Goal: Information Seeking & Learning: Learn about a topic

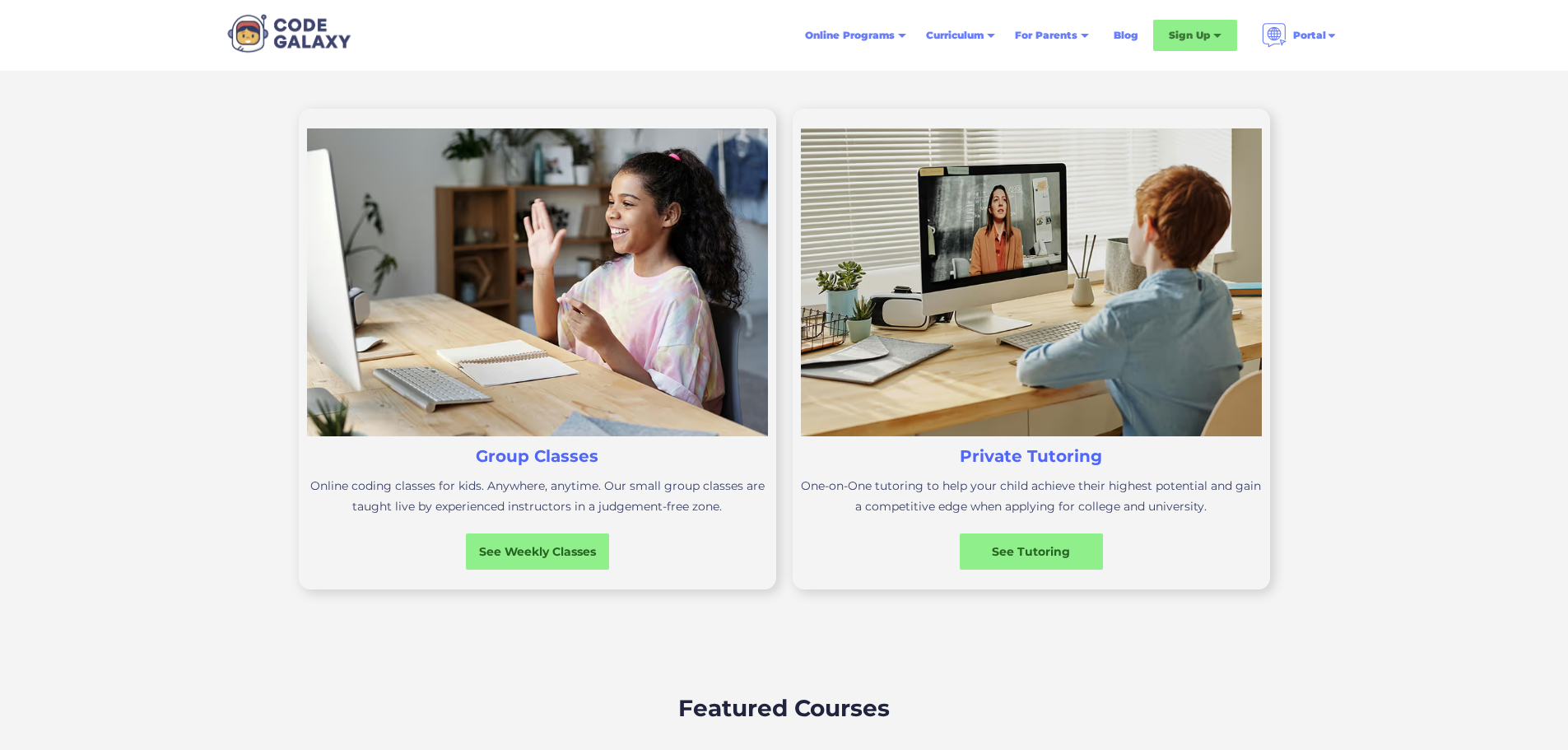
scroll to position [485, 0]
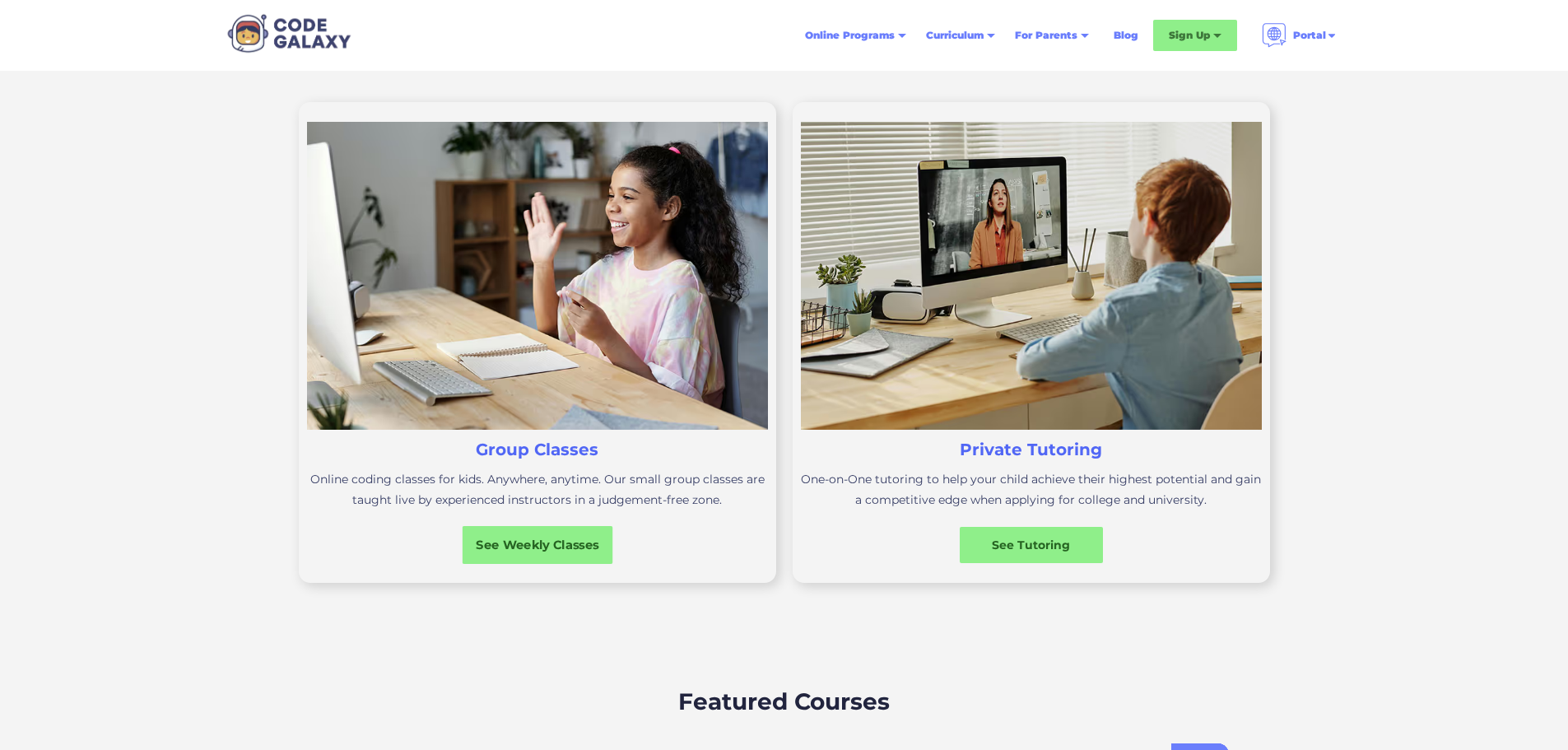
click at [504, 553] on div "See Weekly Classes" at bounding box center [537, 544] width 151 height 18
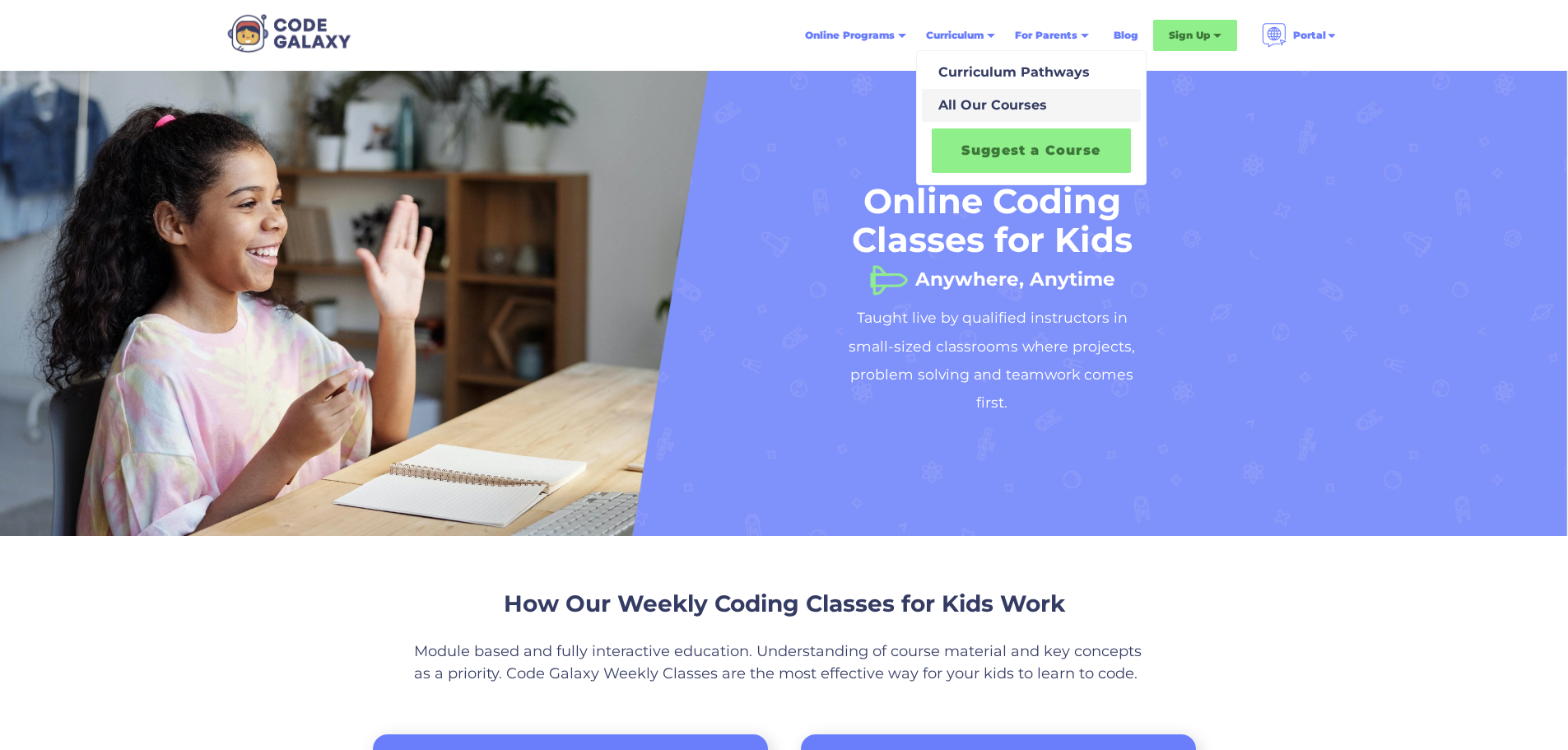
click at [971, 105] on div "All Our Courses" at bounding box center [988, 106] width 115 height 20
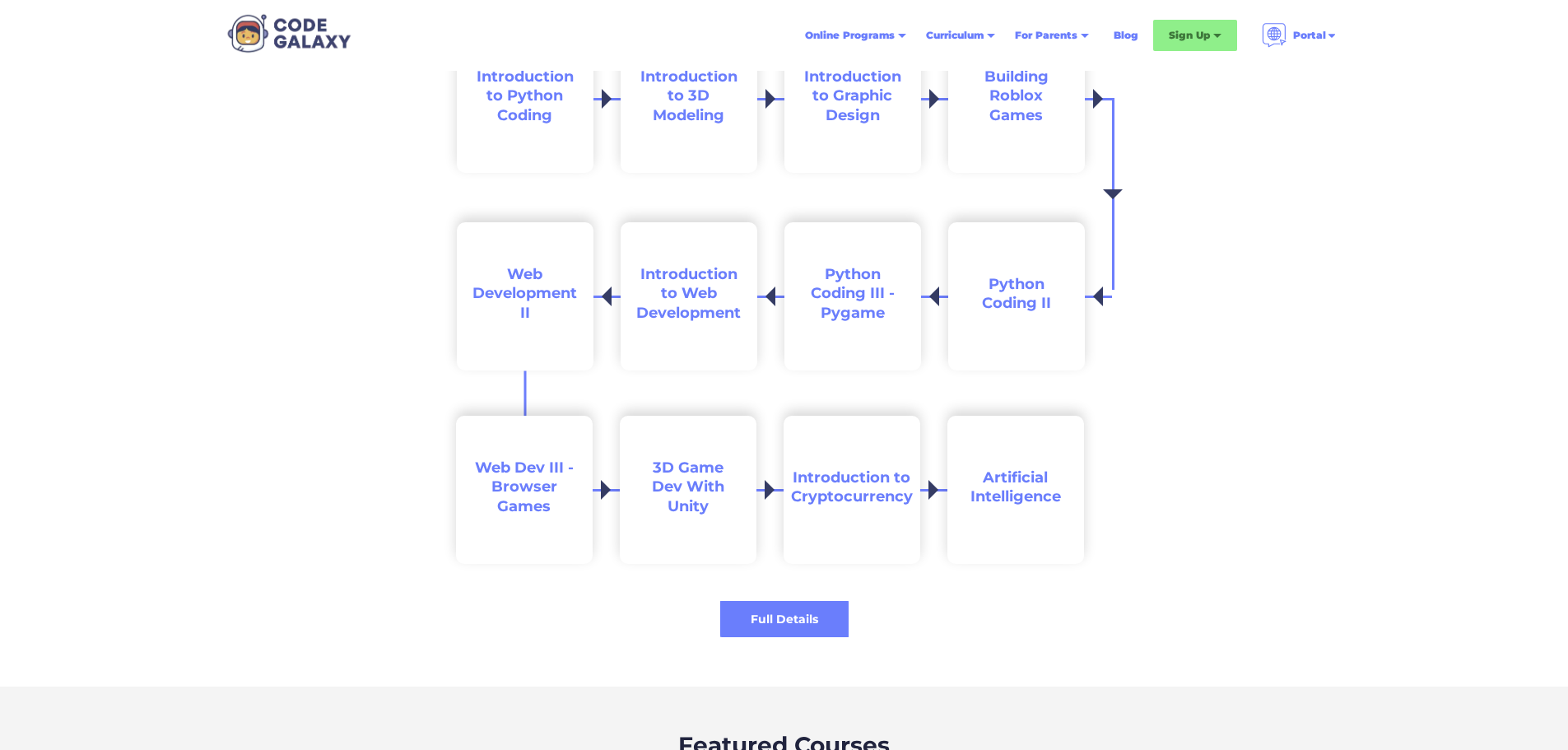
scroll to position [3069, 0]
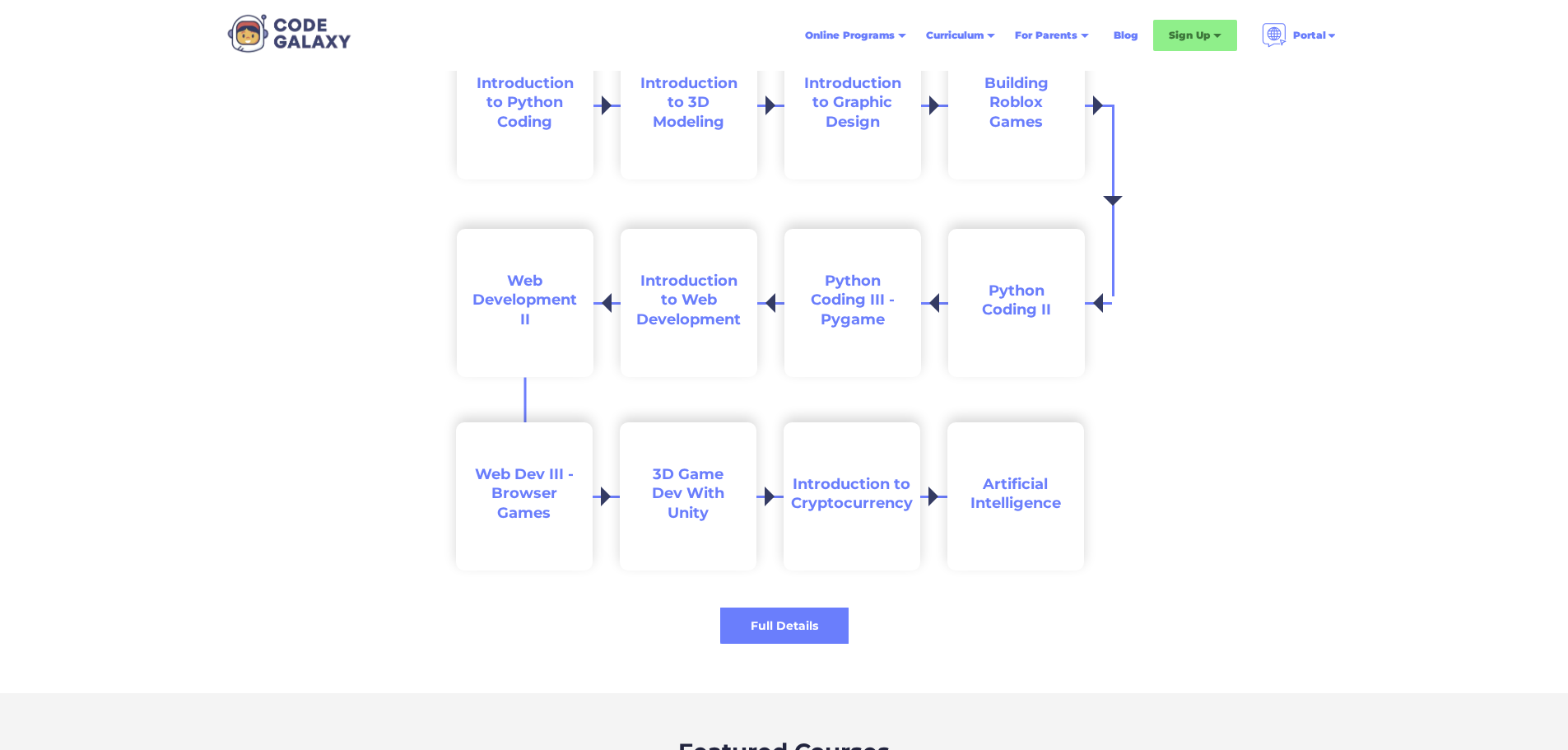
click at [856, 509] on span "Introduction to Cryptocurrency" at bounding box center [852, 493] width 122 height 37
click at [1024, 496] on span "Artificial Intelligence" at bounding box center [1015, 493] width 91 height 37
